Goal: Task Accomplishment & Management: Use online tool/utility

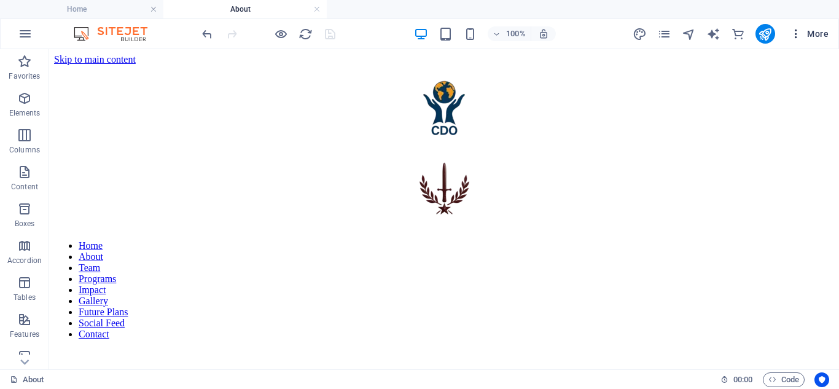
scroll to position [335, 0]
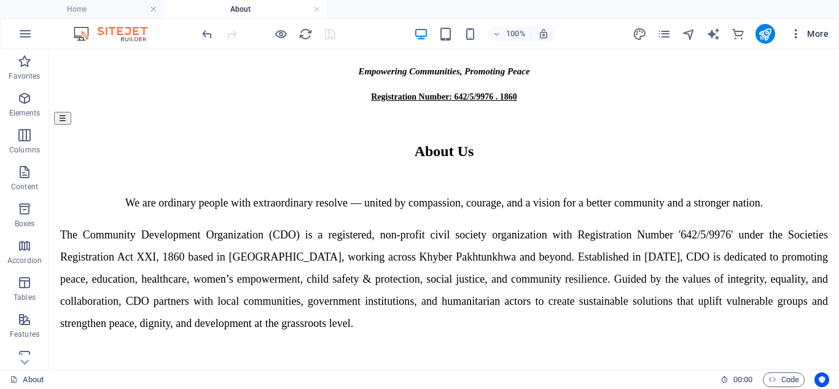
click at [810, 30] on span "More" at bounding box center [809, 34] width 39 height 12
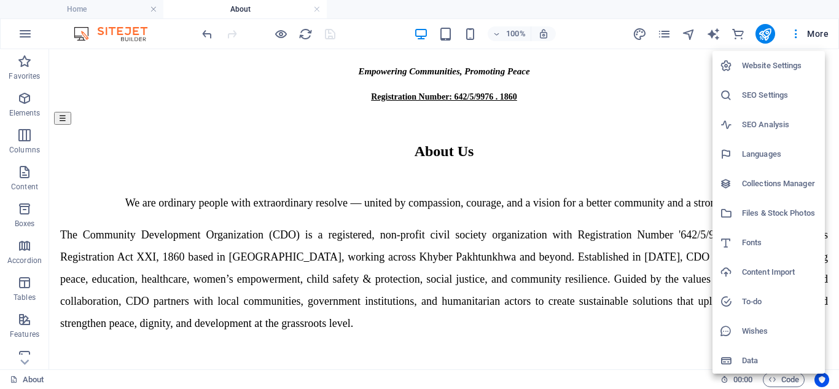
click at [767, 215] on h6 "Files & Stock Photos" at bounding box center [780, 213] width 76 height 15
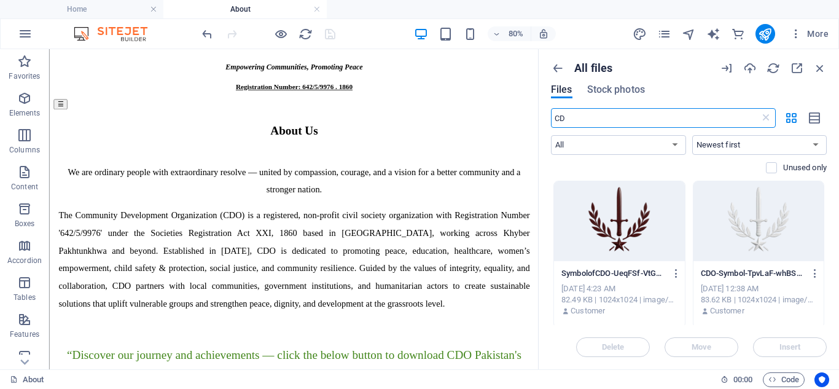
type input "C"
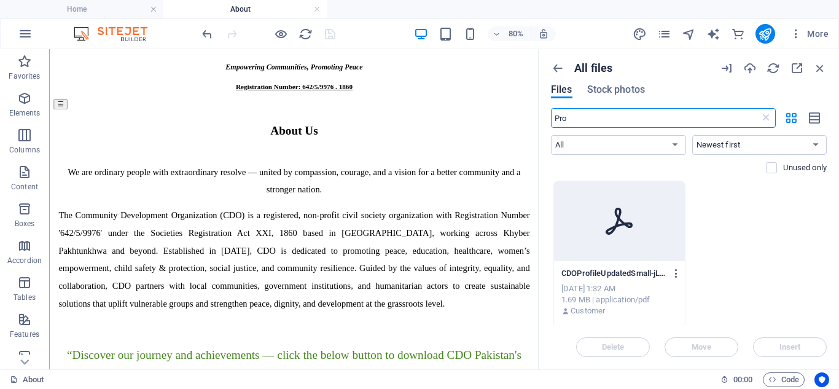
type input "Pro"
click at [672, 269] on icon "button" at bounding box center [677, 273] width 12 height 11
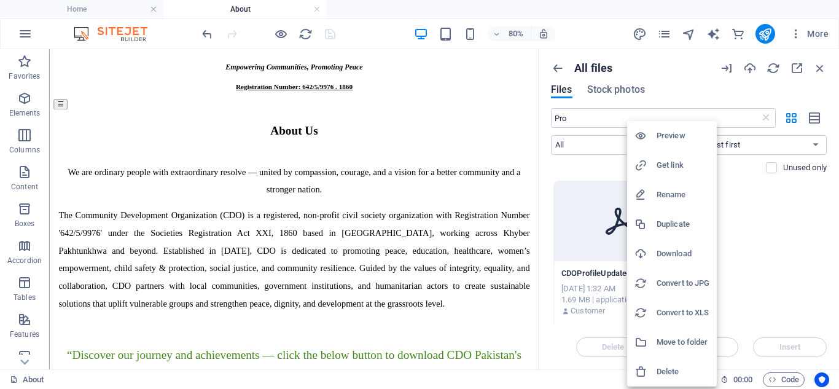
click at [664, 367] on h6 "Delete" at bounding box center [683, 371] width 53 height 15
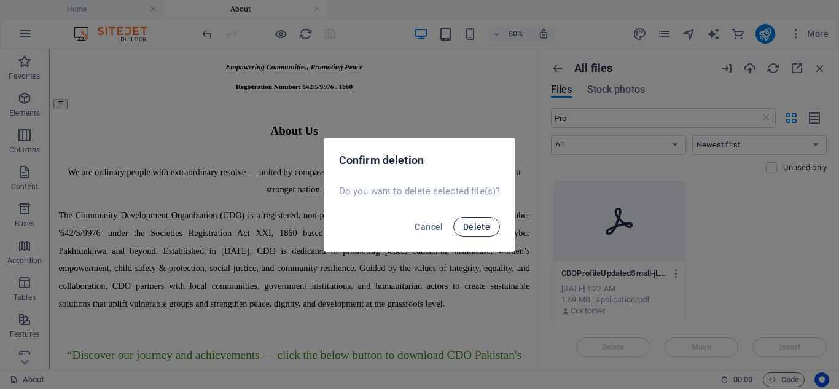
click at [483, 225] on span "Delete" at bounding box center [476, 227] width 27 height 10
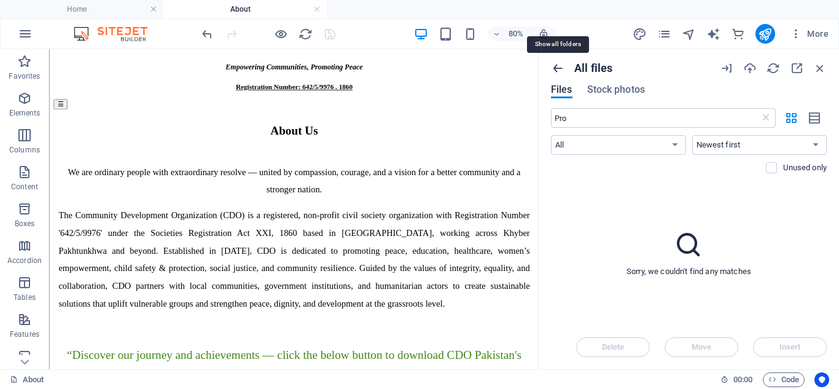
click at [559, 67] on icon "button" at bounding box center [558, 68] width 14 height 14
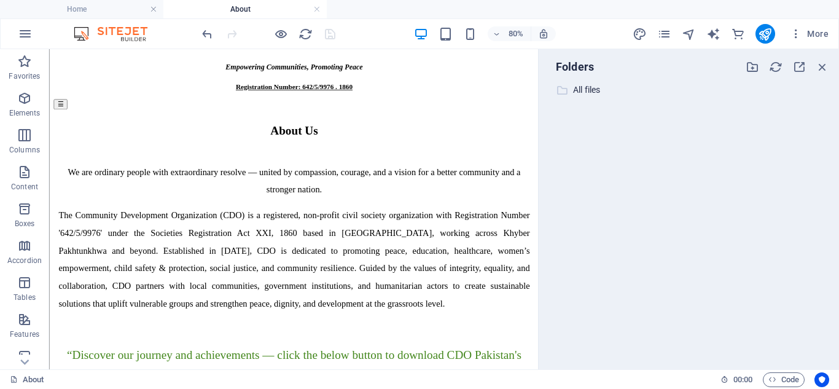
click at [576, 92] on p "All files" at bounding box center [689, 90] width 233 height 14
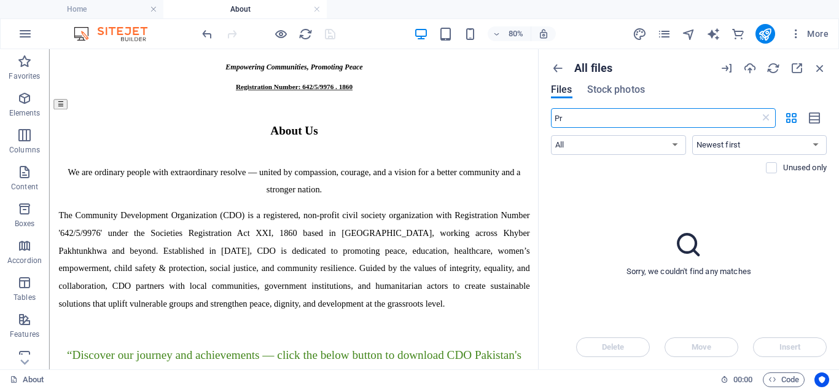
type input "P"
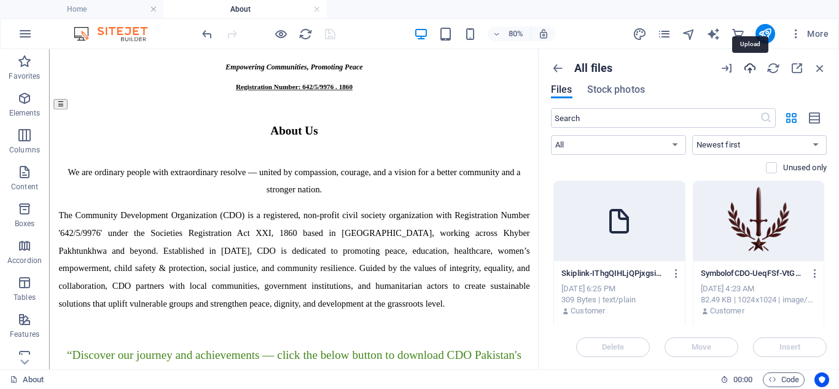
click at [749, 67] on icon "button" at bounding box center [750, 68] width 14 height 14
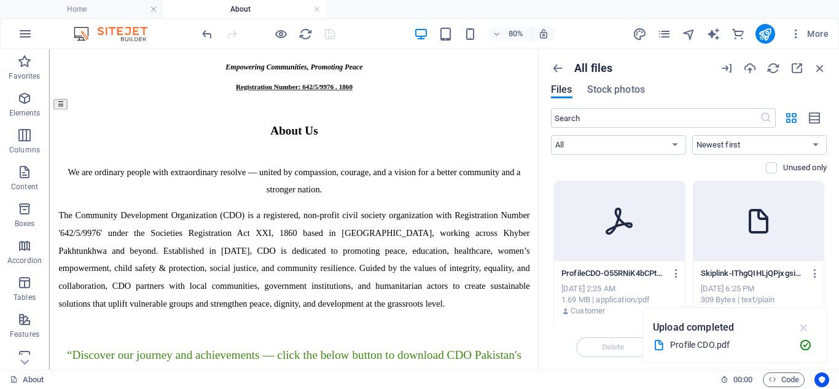
click at [802, 324] on icon "button" at bounding box center [804, 328] width 14 height 14
click at [674, 272] on icon "button" at bounding box center [677, 273] width 12 height 11
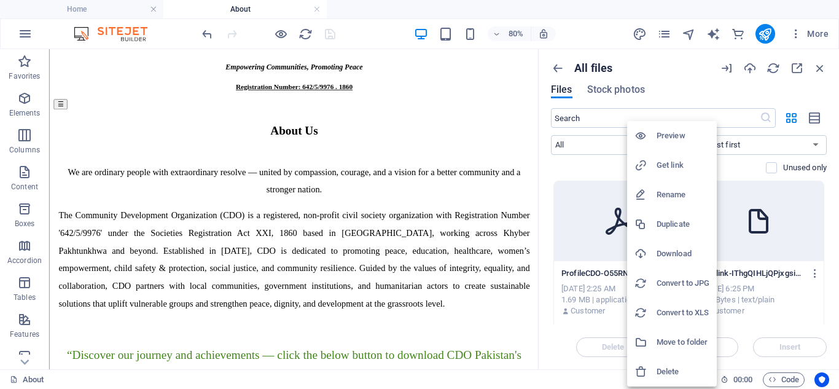
click at [666, 157] on li "Get link" at bounding box center [672, 164] width 90 height 29
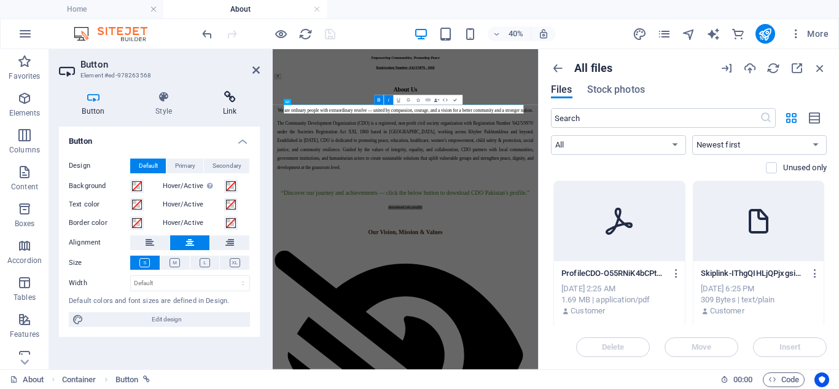
click at [228, 101] on icon at bounding box center [230, 97] width 60 height 12
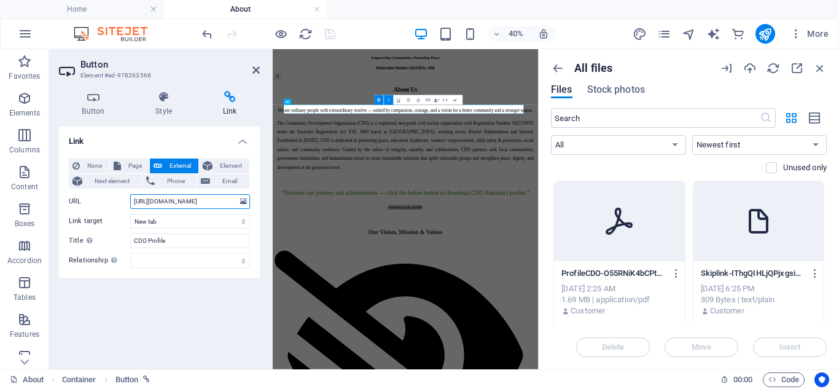
click at [175, 198] on input "https://cdn1.site-media.eu/images/document/19561630/CDOProfileUpdatedSmall-jLak…" at bounding box center [190, 201] width 120 height 15
paste input "724685/ProfileCDO-O55RNiK4bCPtJrA3LPxjY"
type input "https://cdn1.site-media.eu/images/document/19724685/ProfileCDO-O55RNiK4bCPtJrA3…"
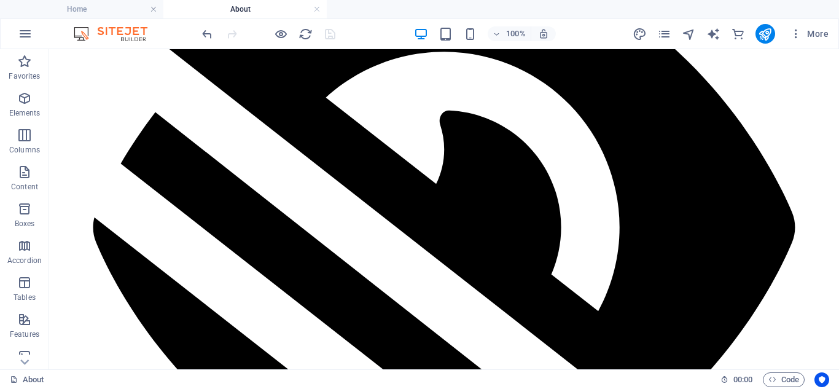
scroll to position [0, 0]
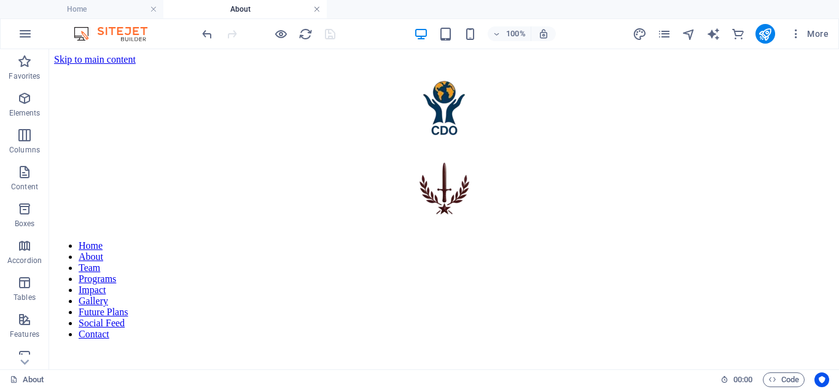
click at [316, 9] on link at bounding box center [316, 10] width 7 height 12
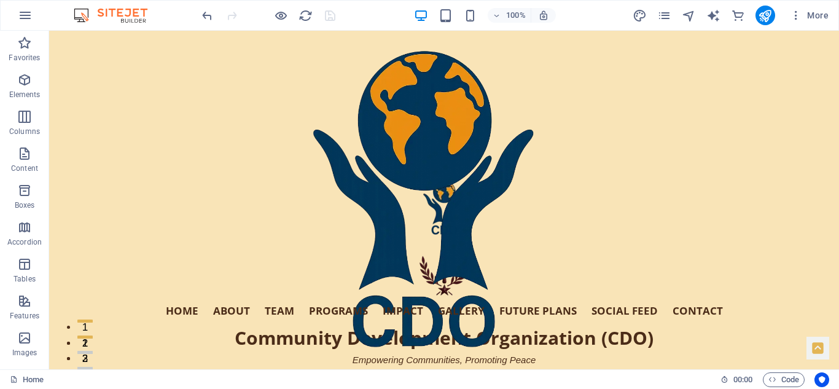
scroll to position [112, 0]
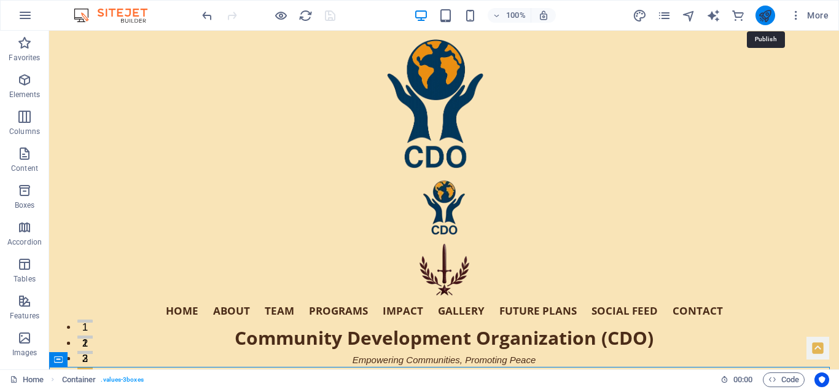
click at [767, 14] on icon "publish" at bounding box center [765, 16] width 14 height 14
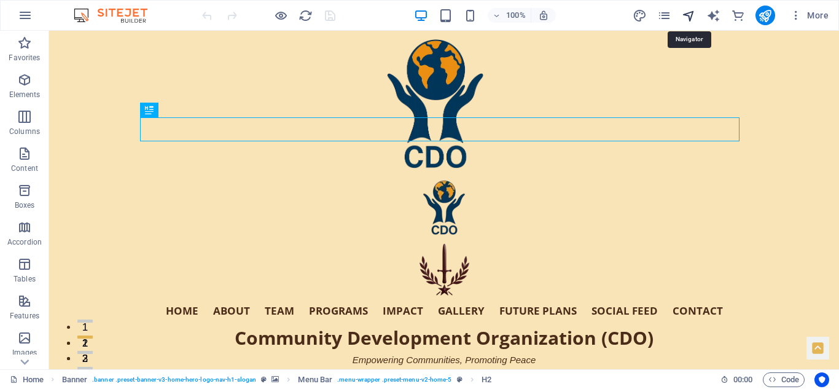
click at [692, 14] on icon "navigator" at bounding box center [689, 16] width 14 height 14
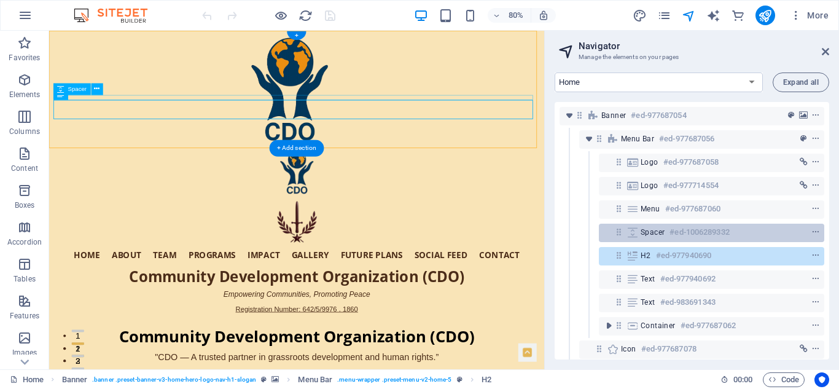
click at [672, 230] on h6 "#ed-1006289332" at bounding box center [699, 232] width 60 height 15
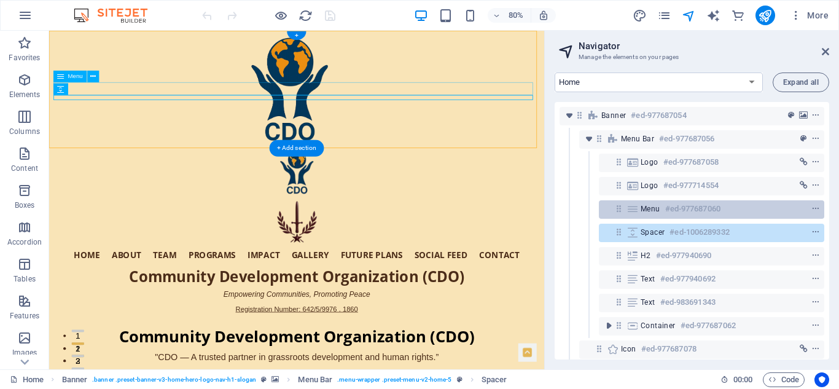
click at [663, 206] on div "Menu #ed-977687060" at bounding box center [702, 208] width 122 height 15
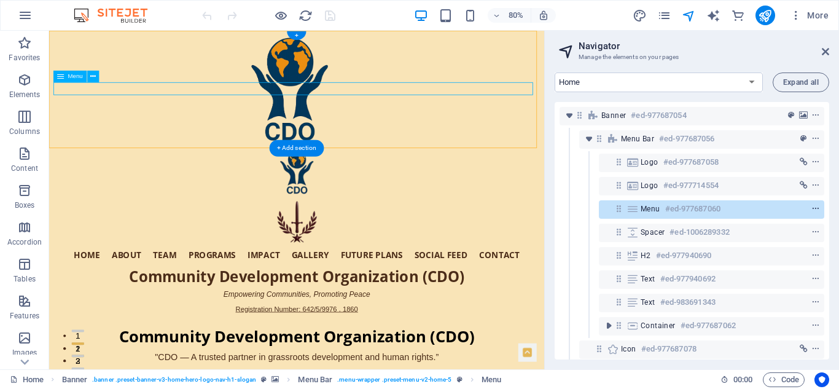
click at [814, 205] on icon "context-menu" at bounding box center [815, 209] width 9 height 9
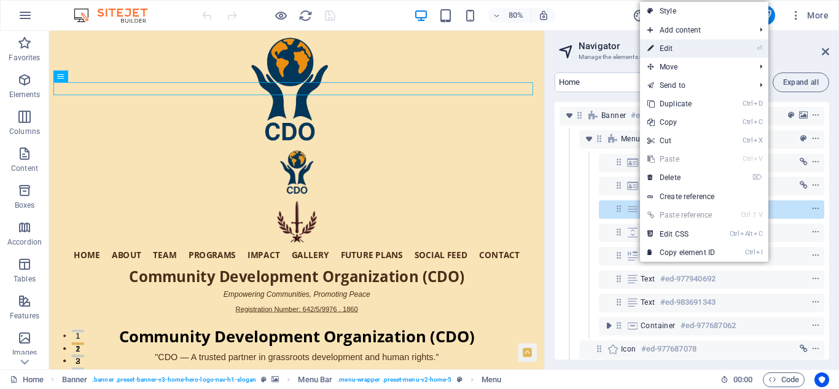
click at [665, 46] on link "⏎ Edit" at bounding box center [681, 48] width 82 height 18
select select
select select "1"
select select
select select "2"
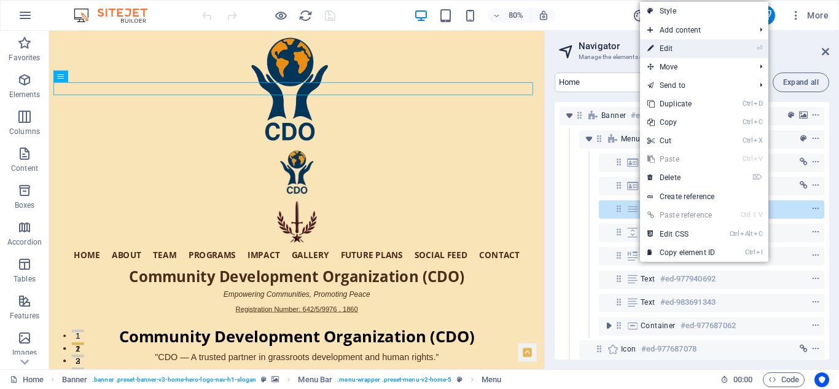
select select
select select "3"
select select
select select "4"
select select
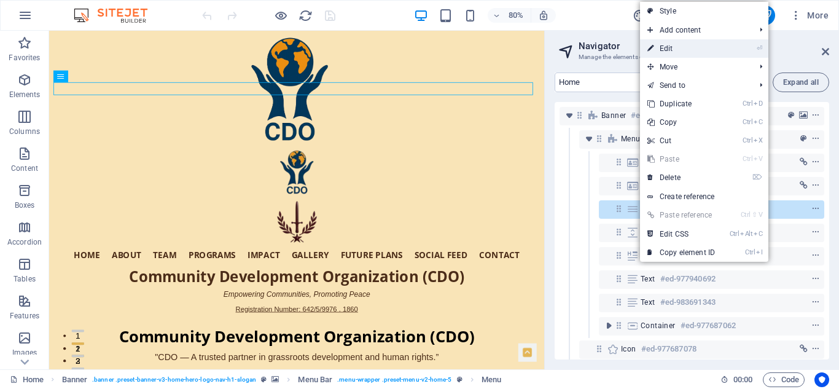
select select "5"
select select
select select "6"
select select
select select "7"
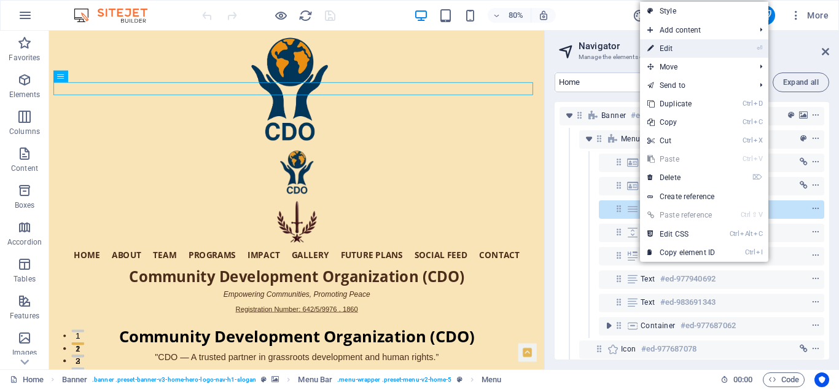
select select
select select "8"
select select
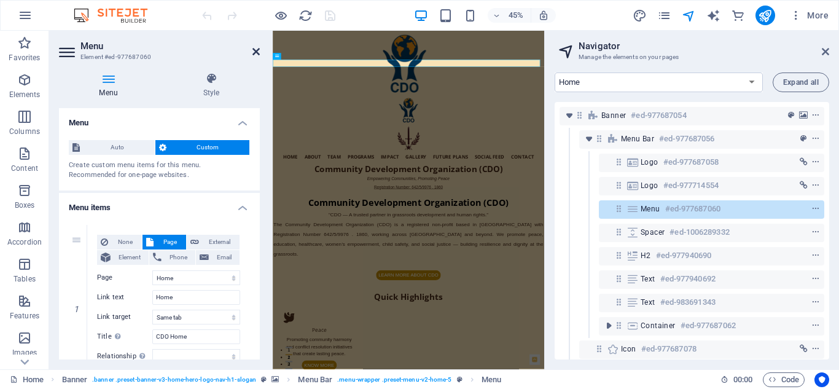
click at [255, 47] on icon at bounding box center [255, 52] width 7 height 10
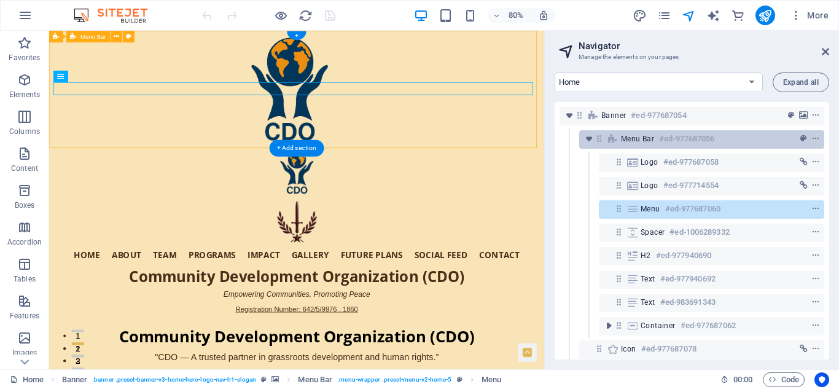
click at [665, 134] on h6 "#ed-977687056" at bounding box center [686, 138] width 55 height 15
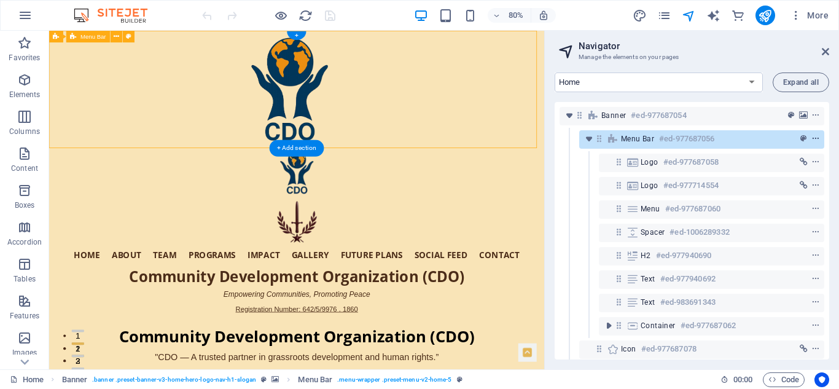
click at [815, 134] on icon "context-menu" at bounding box center [815, 138] width 9 height 9
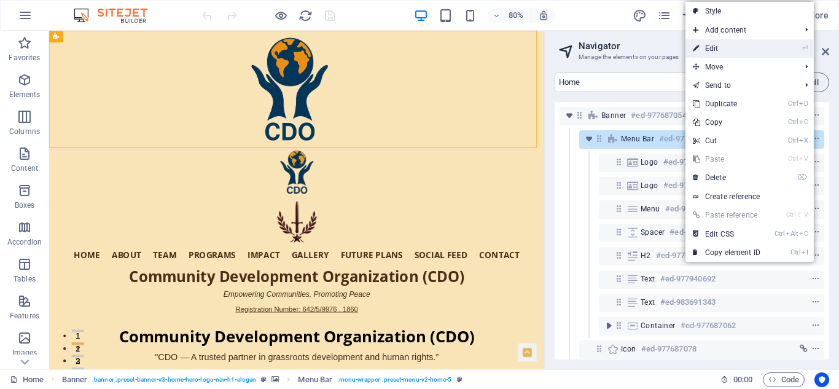
click at [720, 47] on link "⏎ Edit" at bounding box center [726, 48] width 82 height 18
select select "banner"
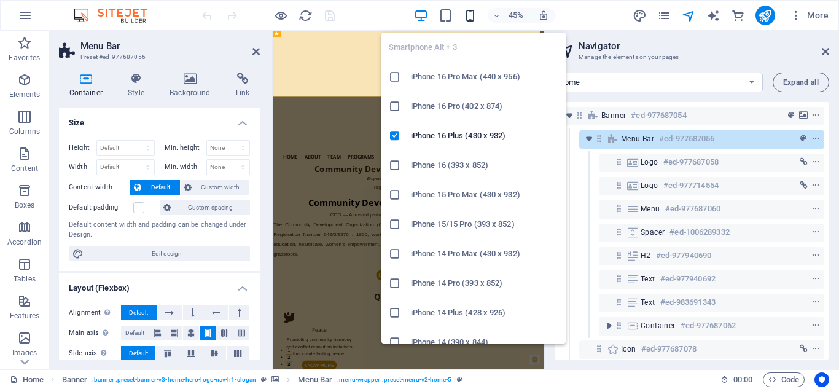
click at [470, 12] on icon "button" at bounding box center [470, 16] width 14 height 14
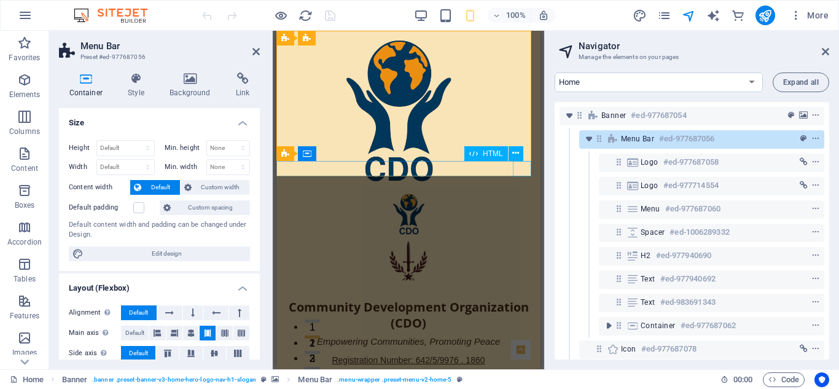
click at [520, 368] on div "☰" at bounding box center [408, 375] width 264 height 15
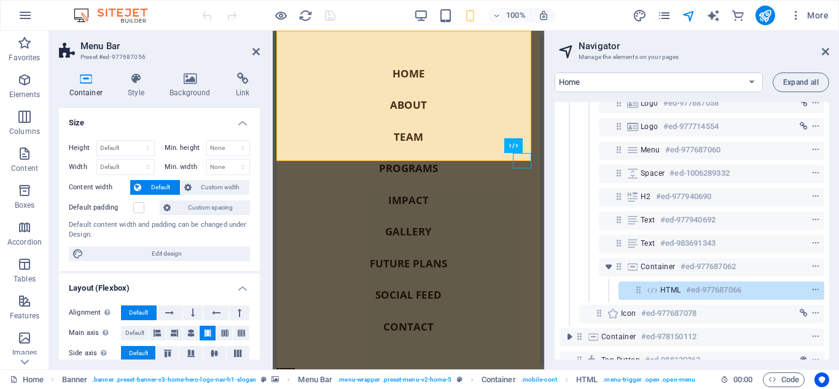
scroll to position [61, 0]
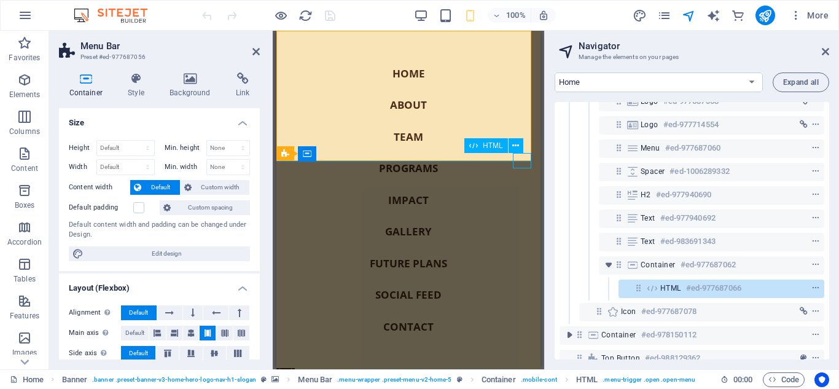
click at [295, 368] on div "☰" at bounding box center [285, 375] width 18 height 15
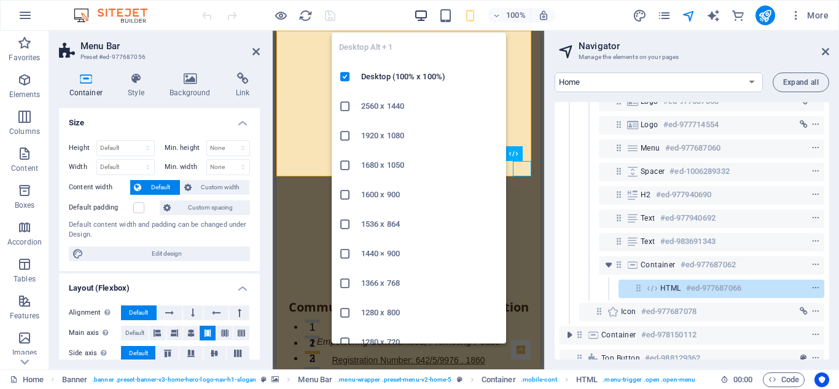
click at [418, 11] on icon "button" at bounding box center [421, 16] width 14 height 14
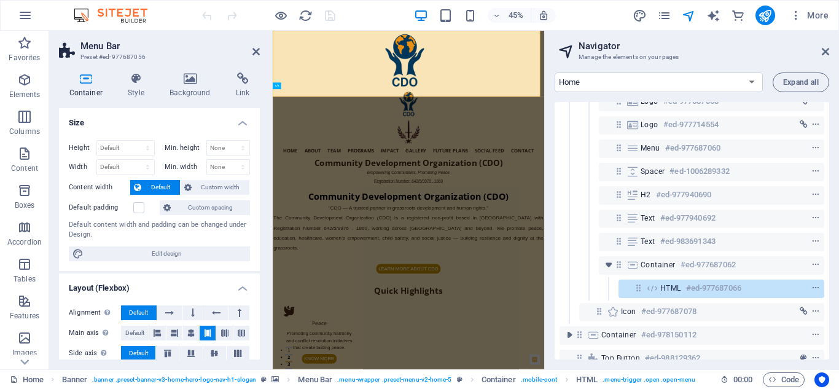
scroll to position [0, 0]
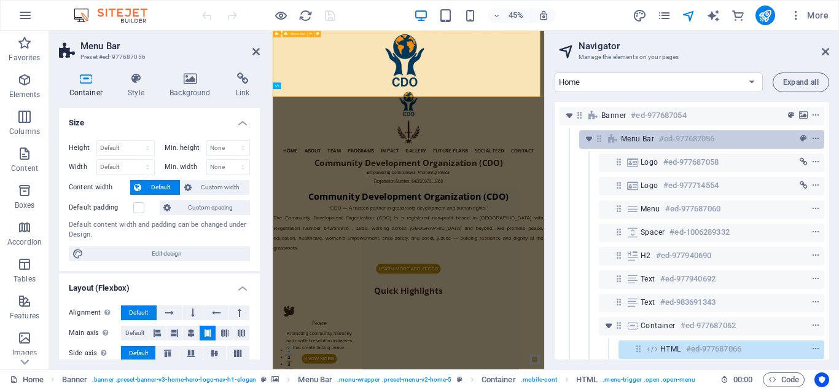
click at [707, 139] on h6 "#ed-977687056" at bounding box center [686, 138] width 55 height 15
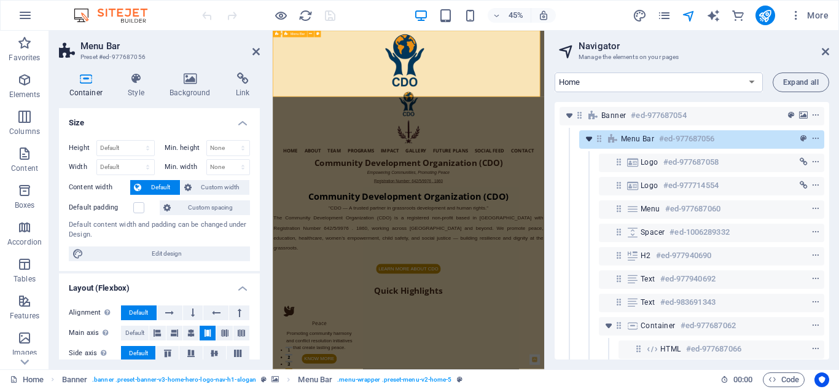
click at [588, 139] on icon "toggle-expand" at bounding box center [589, 139] width 12 height 12
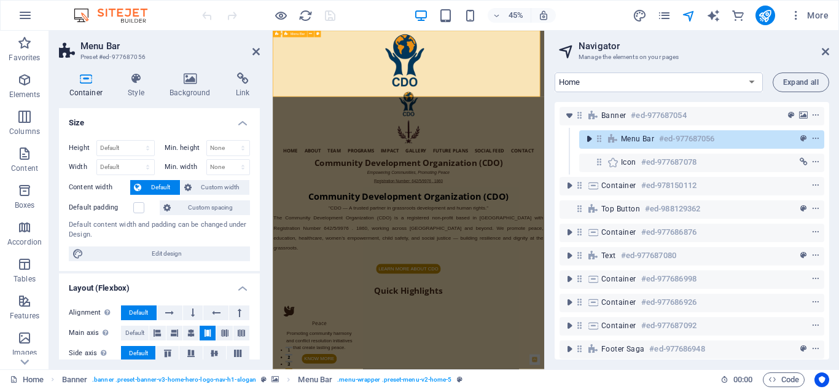
click at [588, 139] on icon "toggle-expand" at bounding box center [589, 139] width 12 height 12
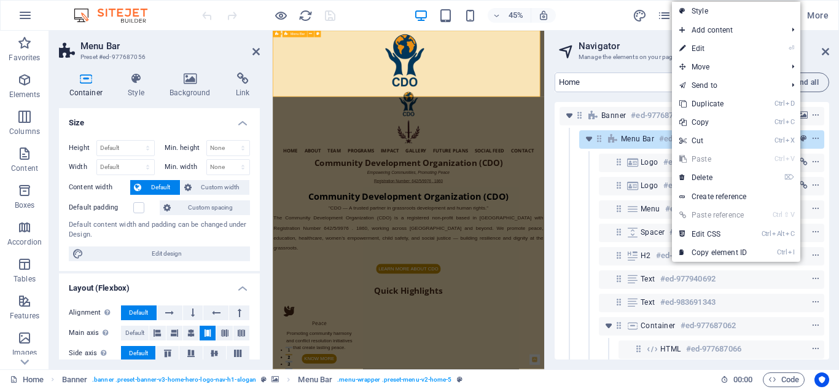
click at [665, 139] on h6 "#ed-977687056" at bounding box center [686, 138] width 55 height 15
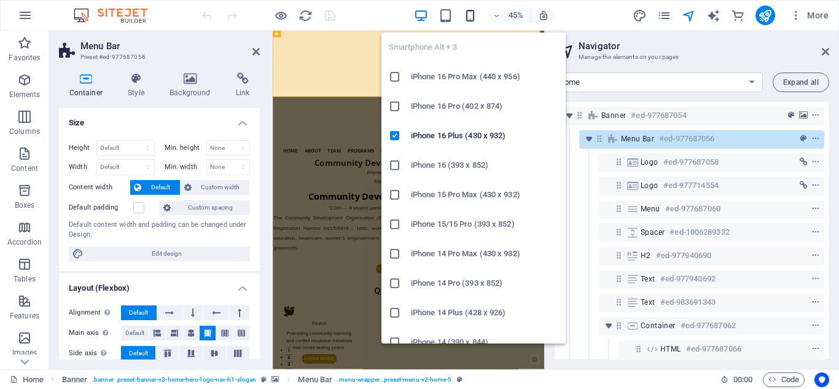
click at [473, 18] on icon "button" at bounding box center [470, 16] width 14 height 14
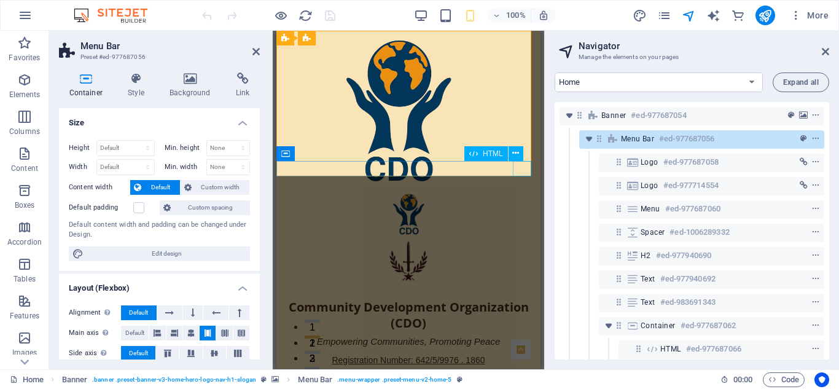
click at [519, 368] on div "☰" at bounding box center [408, 375] width 264 height 15
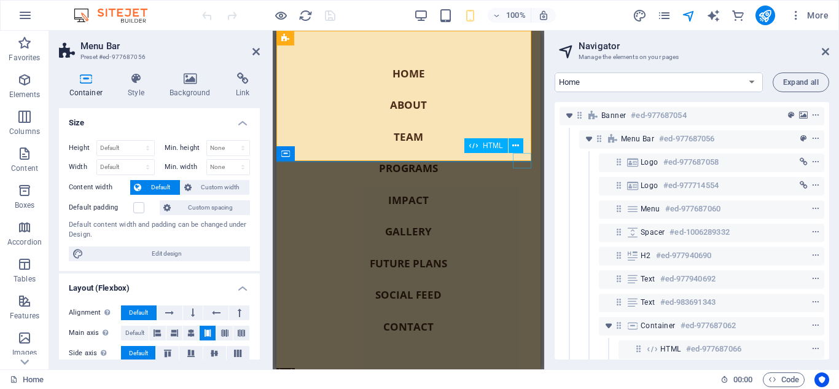
click at [295, 368] on div "☰" at bounding box center [285, 375] width 18 height 15
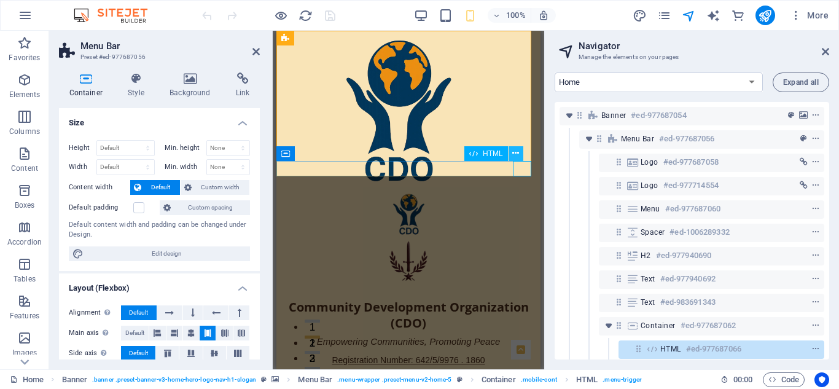
click at [516, 150] on icon at bounding box center [515, 153] width 7 height 13
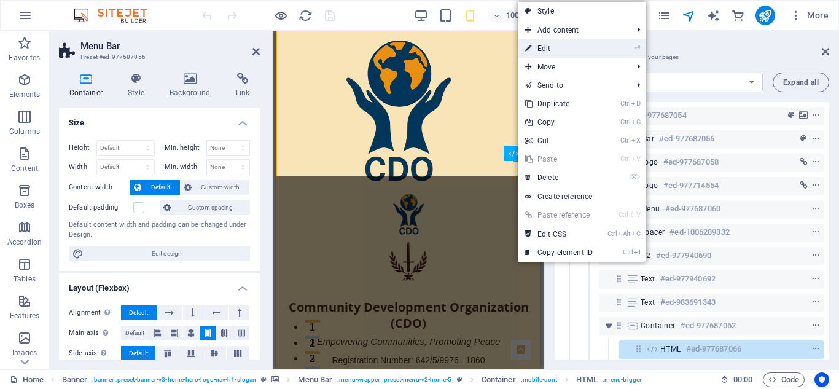
click at [549, 43] on link "⏎ Edit" at bounding box center [559, 48] width 82 height 18
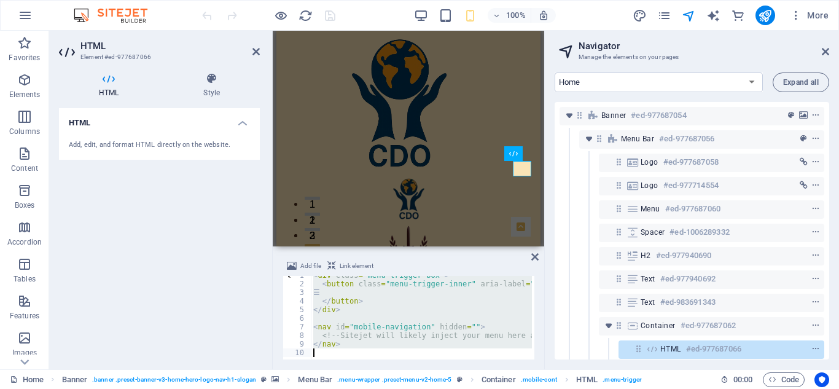
scroll to position [5, 0]
click at [376, 312] on div "< div class = "menu-trigger-box" > < button class = "menu-trigger-inner" aria-l…" at bounding box center [421, 318] width 221 height 84
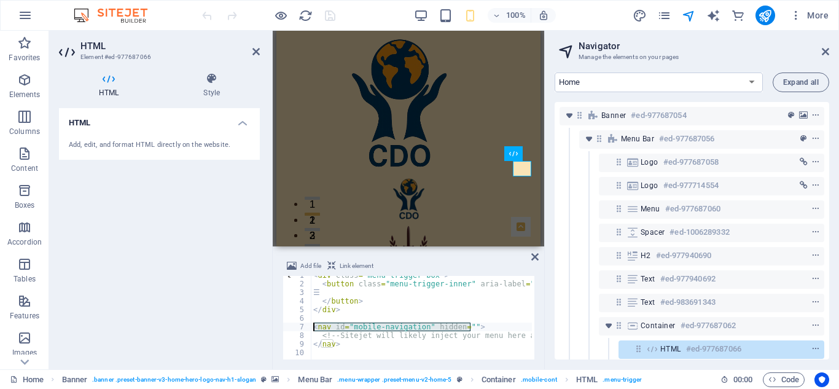
drag, startPoint x: 470, startPoint y: 327, endPoint x: 311, endPoint y: 325, distance: 159.1
click at [311, 325] on div "< div class = "menu-trigger-box" > < button class = "menu-trigger-inner" aria-l…" at bounding box center [609, 320] width 597 height 98
type textarea "<nav id="mobile-navigation" hidden="">"
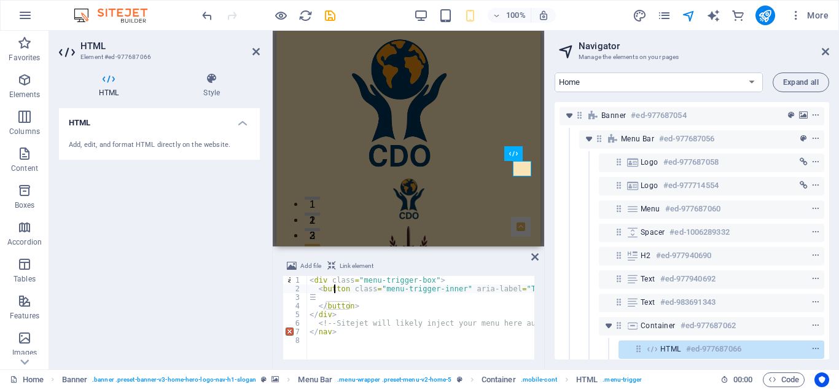
type textarea "</nav>"
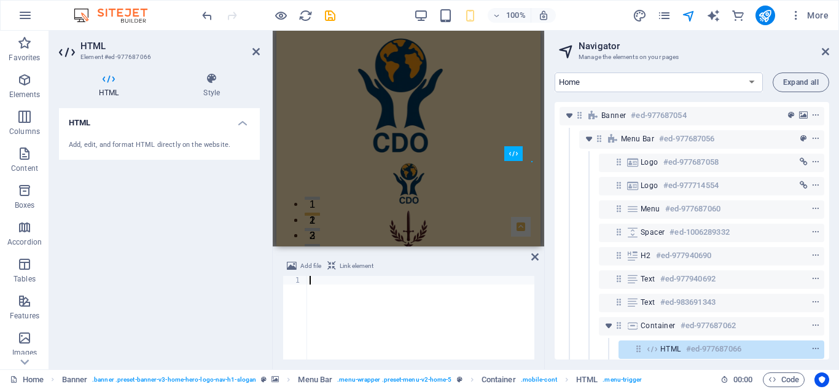
scroll to position [28, 0]
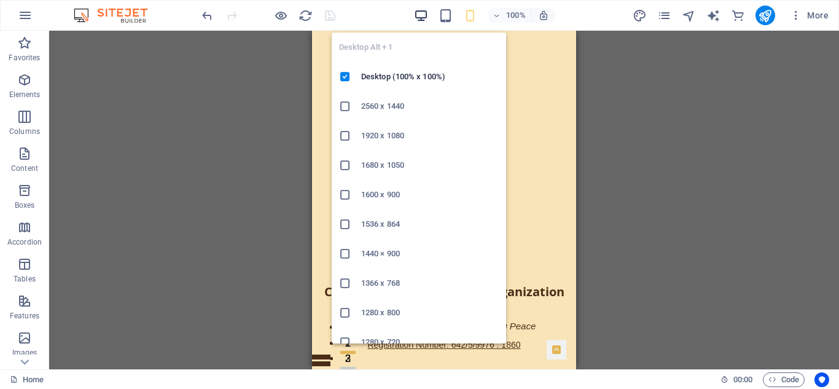
click at [423, 12] on icon "button" at bounding box center [421, 16] width 14 height 14
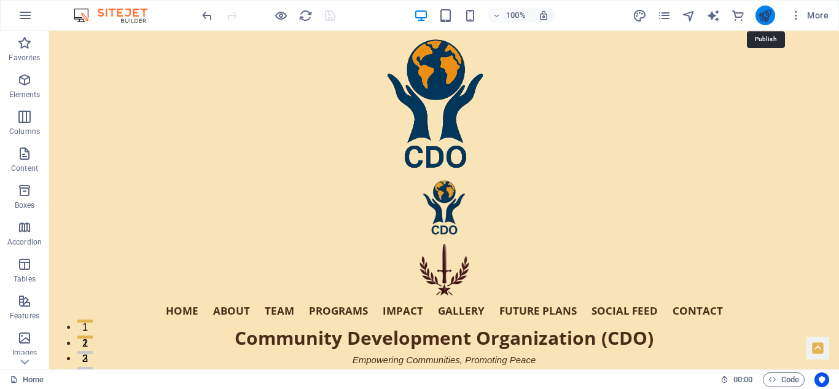
click at [764, 17] on icon "publish" at bounding box center [765, 16] width 14 height 14
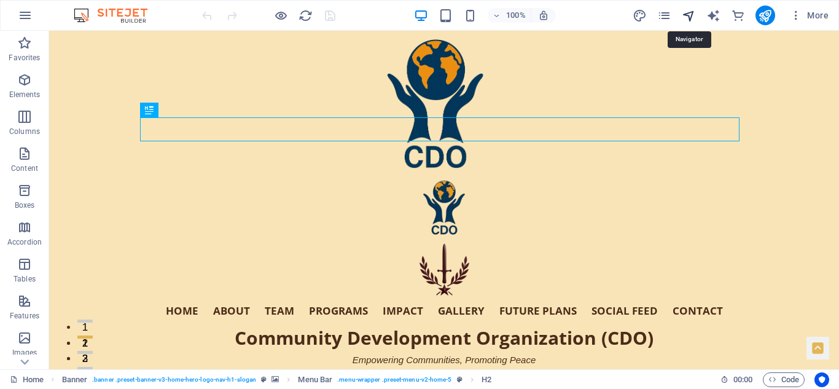
click at [688, 14] on icon "navigator" at bounding box center [689, 16] width 14 height 14
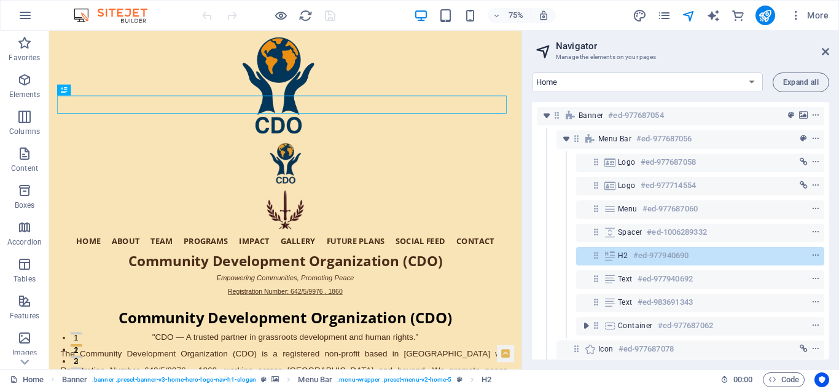
drag, startPoint x: 550, startPoint y: 143, endPoint x: 519, endPoint y: 144, distance: 30.7
click at [519, 144] on div "Home Favorites Elements Columns Content Boxes Accordion Tables Features Images …" at bounding box center [419, 200] width 839 height 338
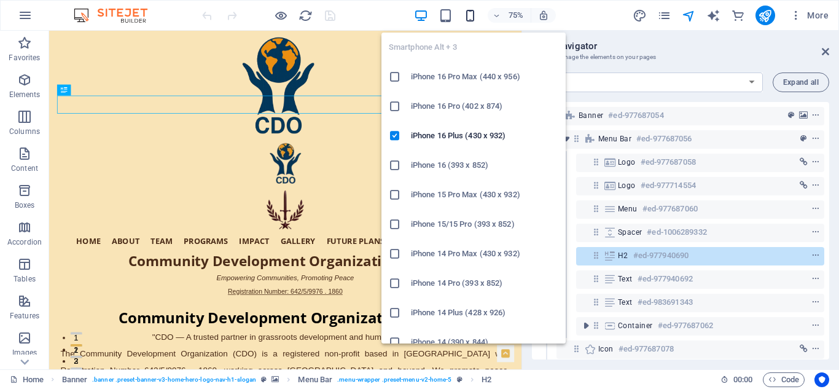
click at [469, 12] on icon "button" at bounding box center [470, 16] width 14 height 14
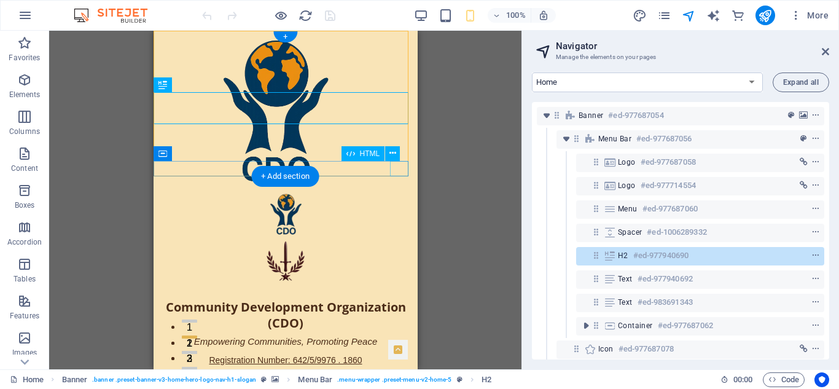
click at [400, 368] on div "☰" at bounding box center [285, 375] width 264 height 15
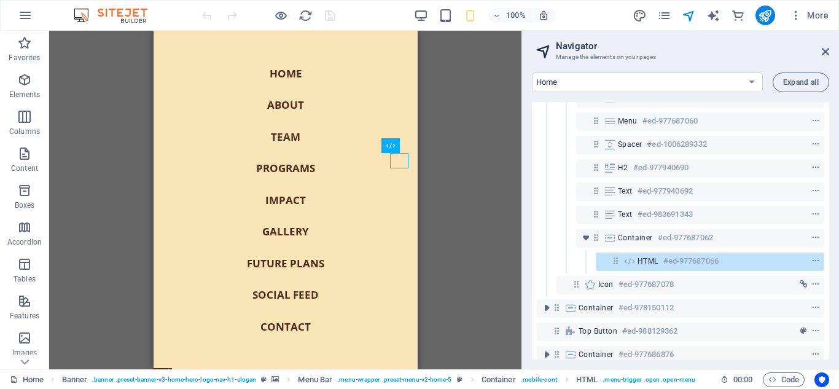
scroll to position [101, 0]
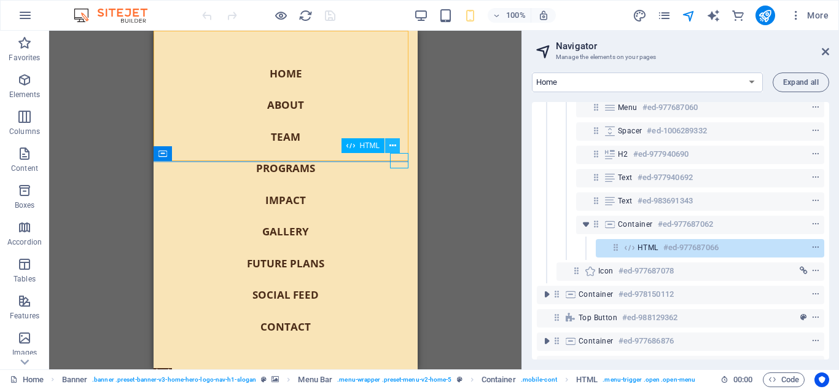
click at [391, 142] on icon at bounding box center [392, 145] width 7 height 13
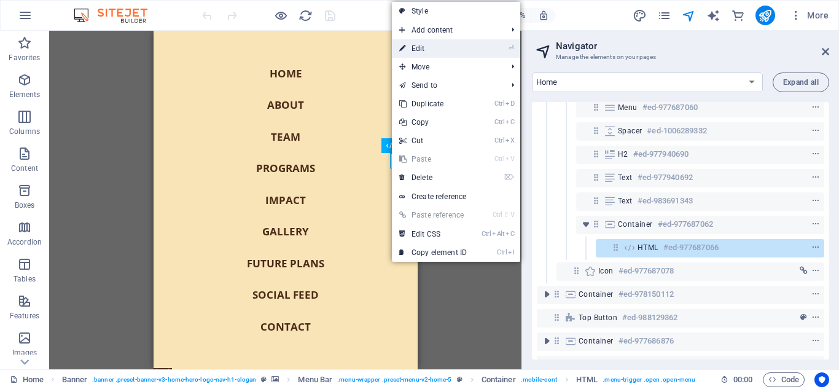
click at [427, 51] on link "⏎ Edit" at bounding box center [433, 48] width 82 height 18
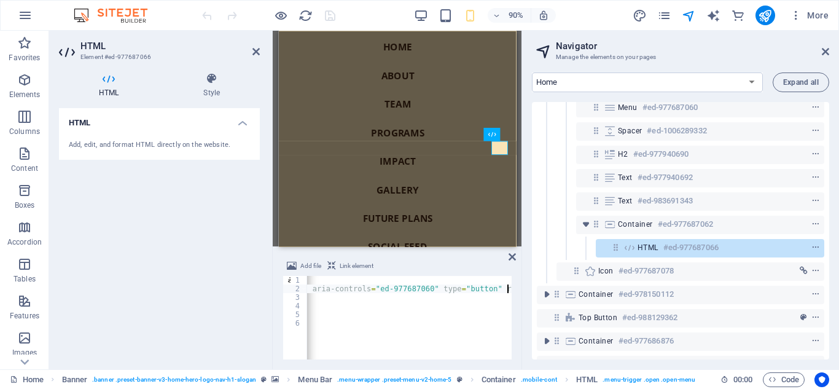
scroll to position [0, 0]
type textarea "</div>"
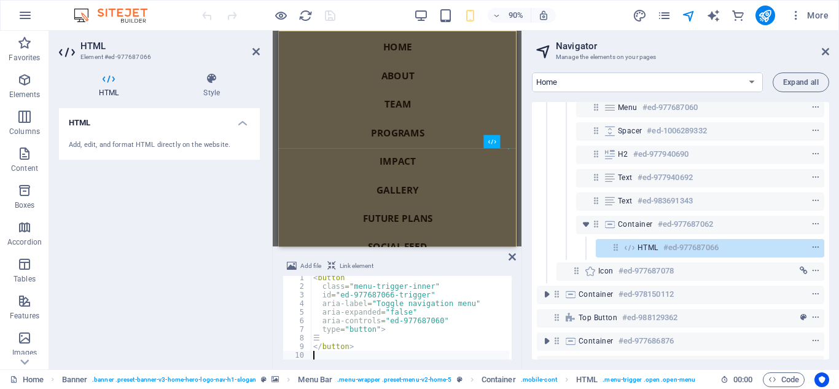
scroll to position [2, 0]
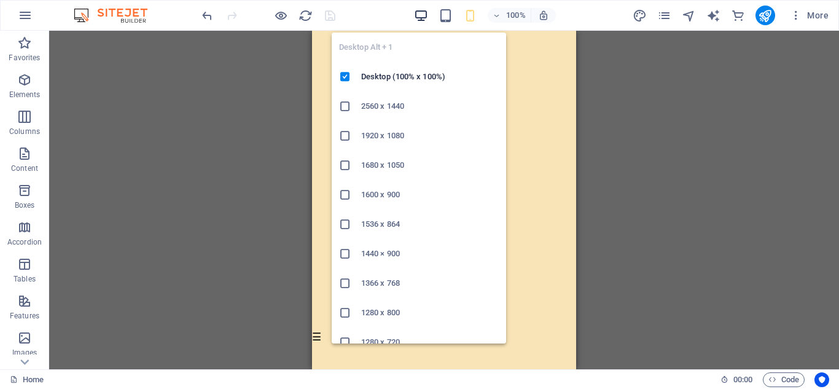
click at [421, 12] on icon "button" at bounding box center [421, 16] width 14 height 14
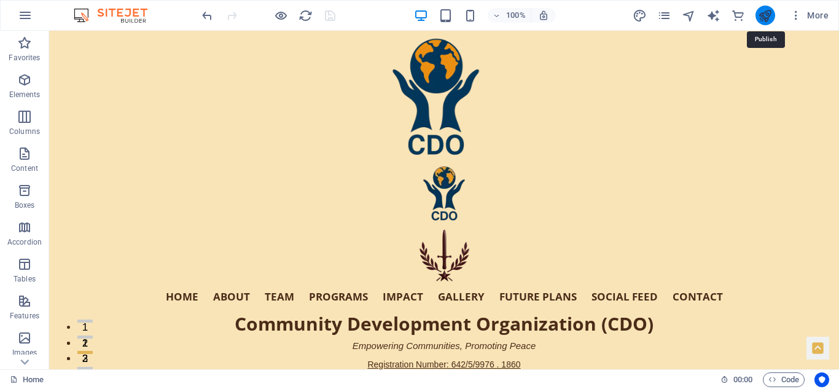
click at [765, 12] on icon "publish" at bounding box center [765, 16] width 14 height 14
